Goal: Contribute content: Contribute content

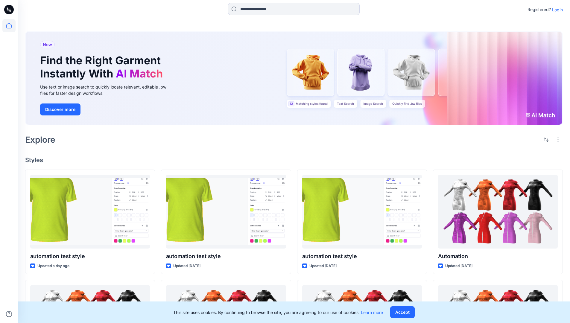
click at [556, 10] on p "Login" at bounding box center [557, 10] width 11 height 6
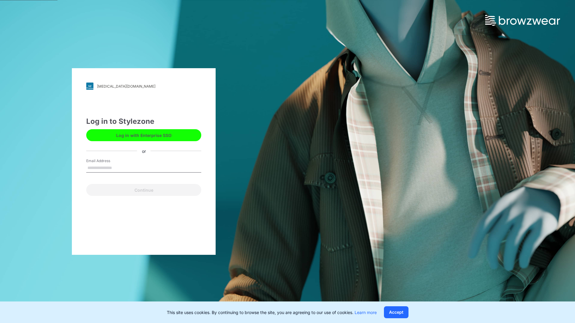
click at [118, 168] on input "Email Address" at bounding box center [143, 168] width 115 height 9
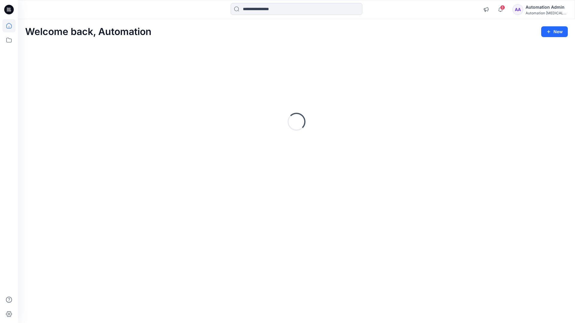
click at [11, 26] on icon at bounding box center [8, 25] width 5 height 5
click at [561, 32] on button "New" at bounding box center [554, 31] width 27 height 11
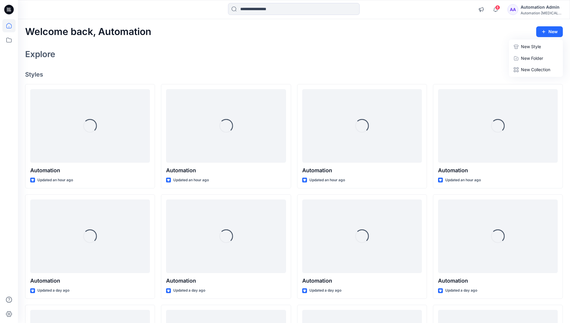
click at [537, 45] on p "New Style" at bounding box center [531, 46] width 20 height 7
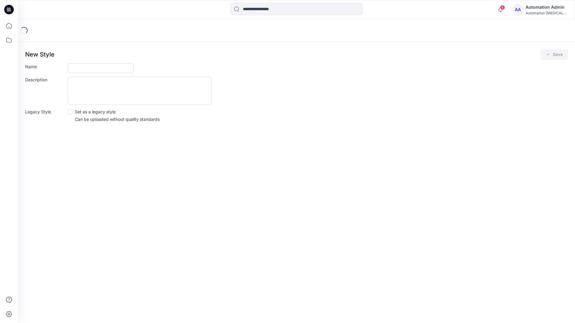
click at [79, 67] on input "Name" at bounding box center [101, 68] width 66 height 10
type input "**********"
click at [70, 113] on span at bounding box center [70, 112] width 5 height 5
click at [554, 54] on button "Save" at bounding box center [553, 54] width 27 height 11
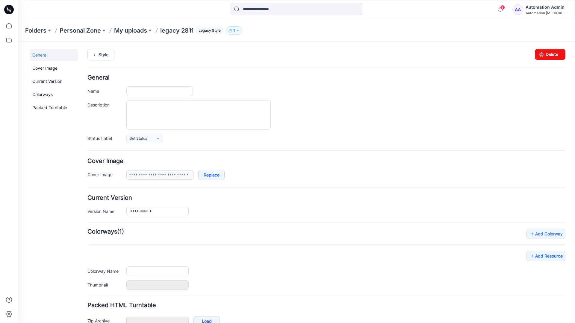
type input "**********"
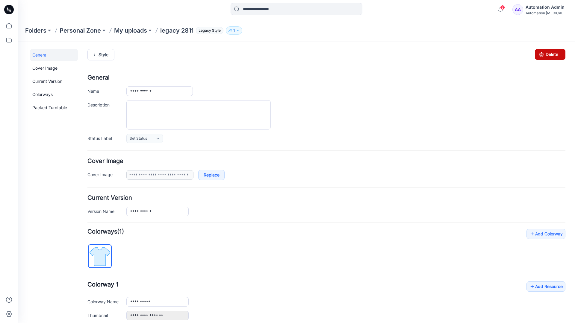
click at [545, 55] on link "Delete" at bounding box center [549, 54] width 31 height 11
